Goal: Task Accomplishment & Management: Manage account settings

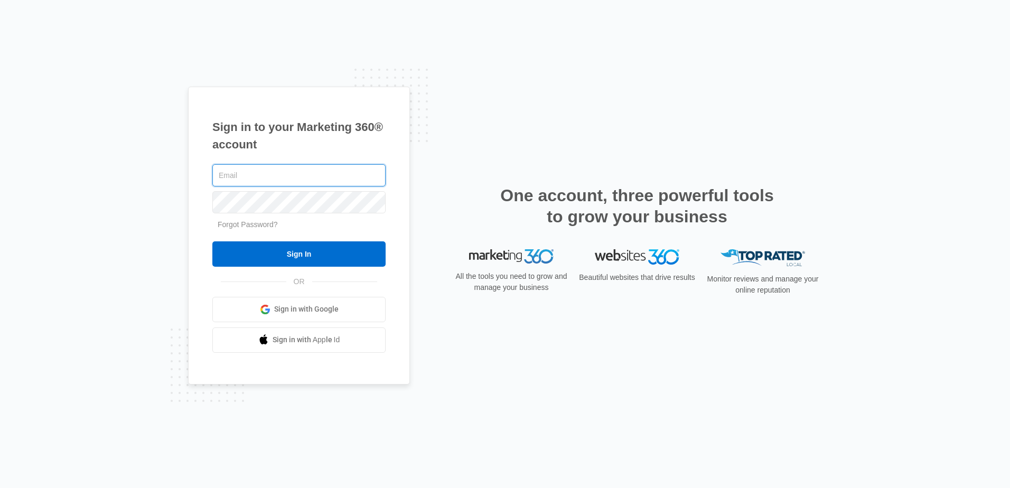
click at [291, 174] on input "text" at bounding box center [298, 175] width 173 height 22
paste input "[EMAIL_ADDRESS][DOMAIN_NAME]"
type input "[EMAIL_ADDRESS][DOMAIN_NAME]"
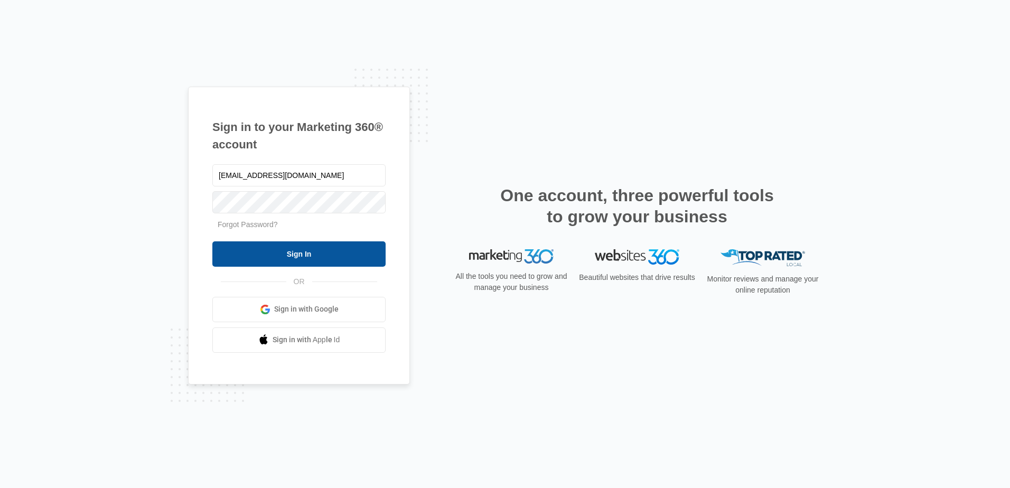
click at [268, 211] on input "Sign In" at bounding box center [298, 253] width 173 height 25
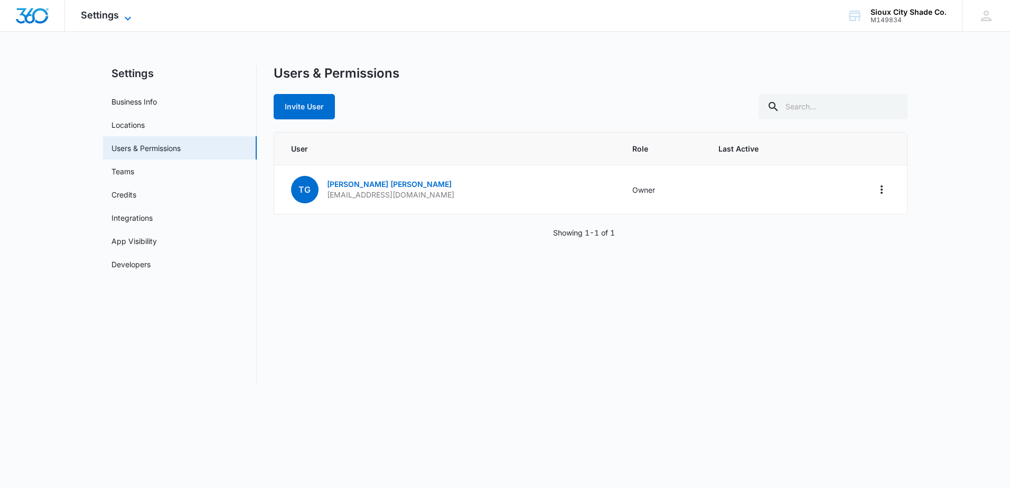
click at [112, 20] on span "Settings" at bounding box center [100, 15] width 38 height 11
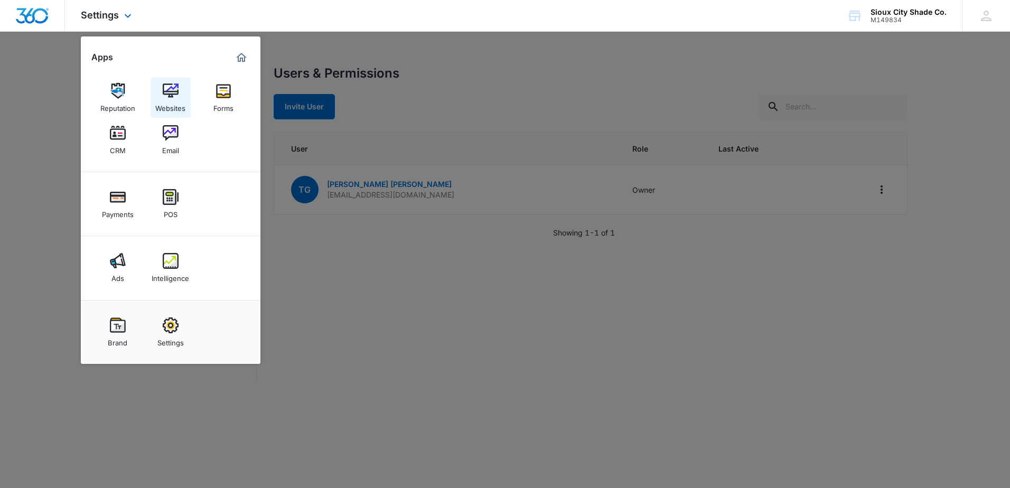
click at [155, 92] on link "Websites" at bounding box center [171, 98] width 40 height 40
